Goal: Task Accomplishment & Management: Manage account settings

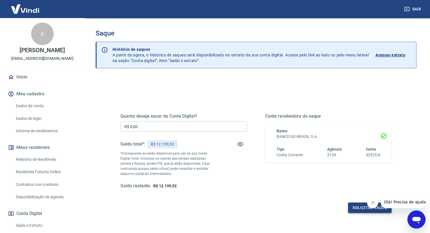
click at [358, 204] on button "Solicitar saque" at bounding box center [370, 208] width 44 height 10
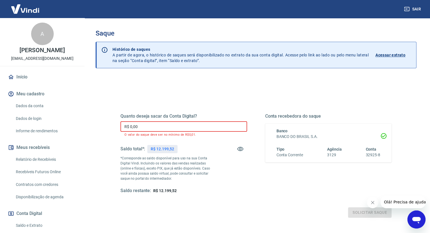
click at [145, 123] on input "R$ 0,00" at bounding box center [183, 126] width 127 height 10
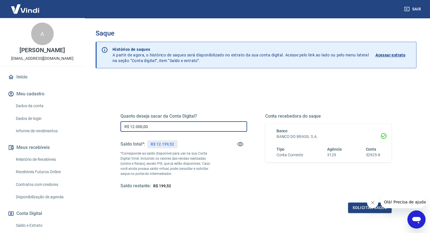
type input "R$ 12.000,00"
click at [362, 210] on button "Solicitar saque" at bounding box center [370, 208] width 44 height 10
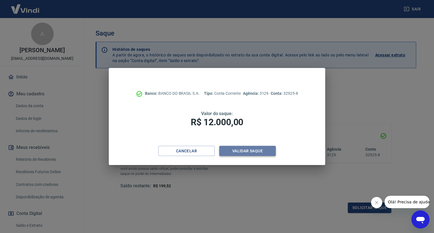
click at [245, 153] on button "Validar saque" at bounding box center [247, 151] width 57 height 10
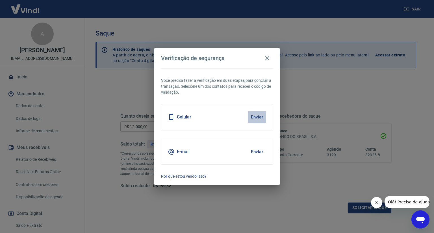
click at [254, 117] on button "Enviar" at bounding box center [257, 117] width 18 height 12
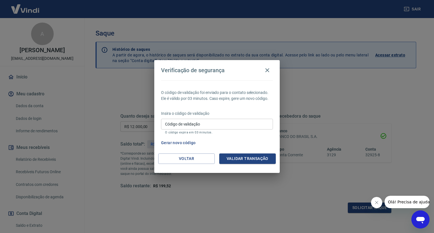
click at [186, 124] on input "Código de validação" at bounding box center [217, 124] width 112 height 10
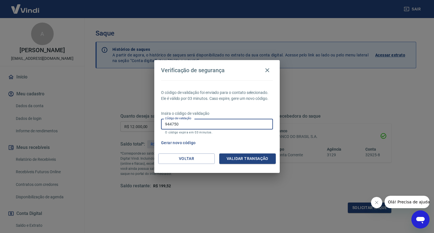
type input "944750"
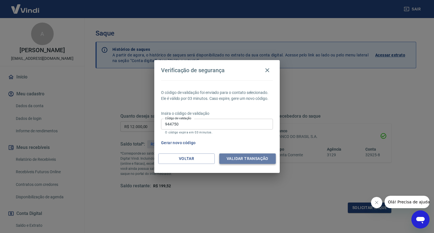
click at [246, 158] on button "Validar transação" at bounding box center [247, 159] width 57 height 10
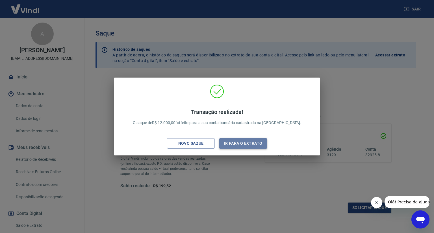
click at [238, 144] on button "Ir para o extrato" at bounding box center [243, 143] width 48 height 10
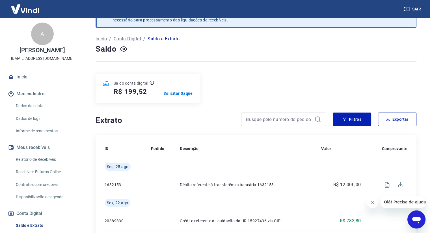
scroll to position [28, 0]
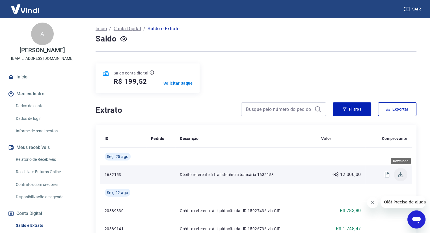
click at [399, 172] on icon "Download" at bounding box center [400, 174] width 7 height 7
